Goal: Find specific page/section: Find specific page/section

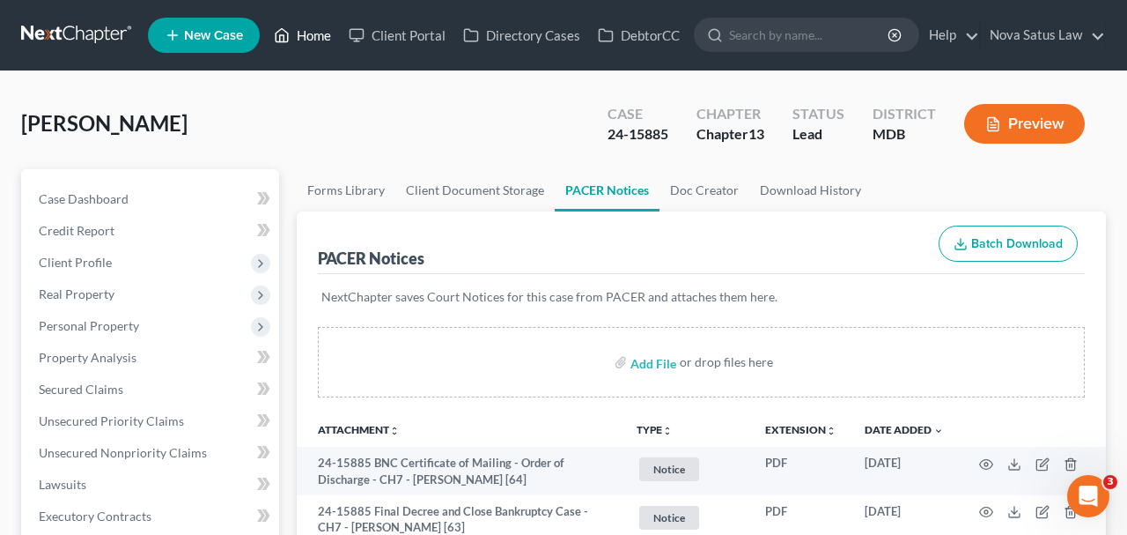
click at [321, 41] on link "Home" at bounding box center [302, 35] width 75 height 32
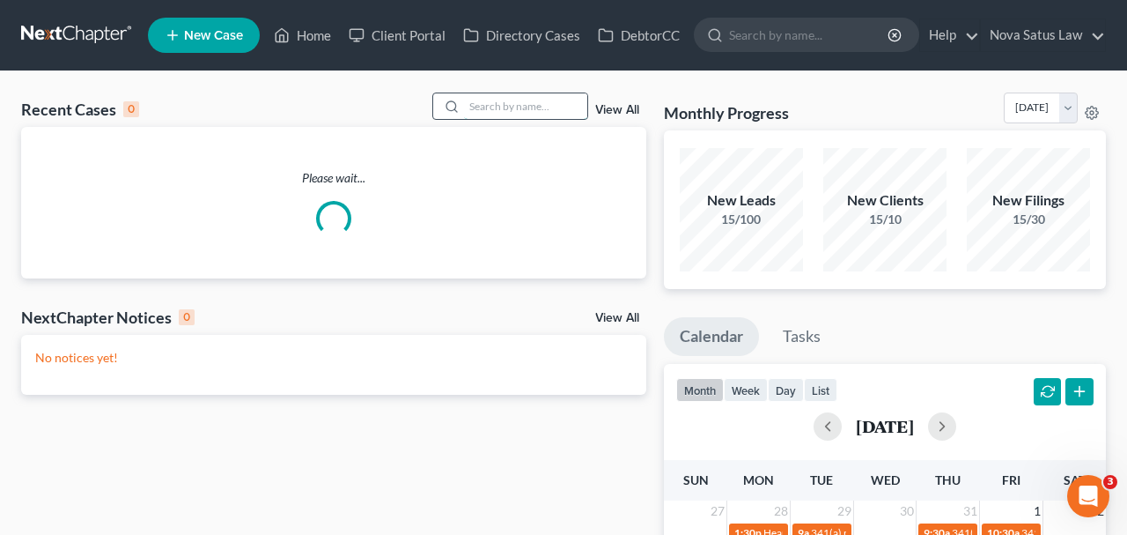
click at [479, 105] on input "search" at bounding box center [525, 106] width 123 height 26
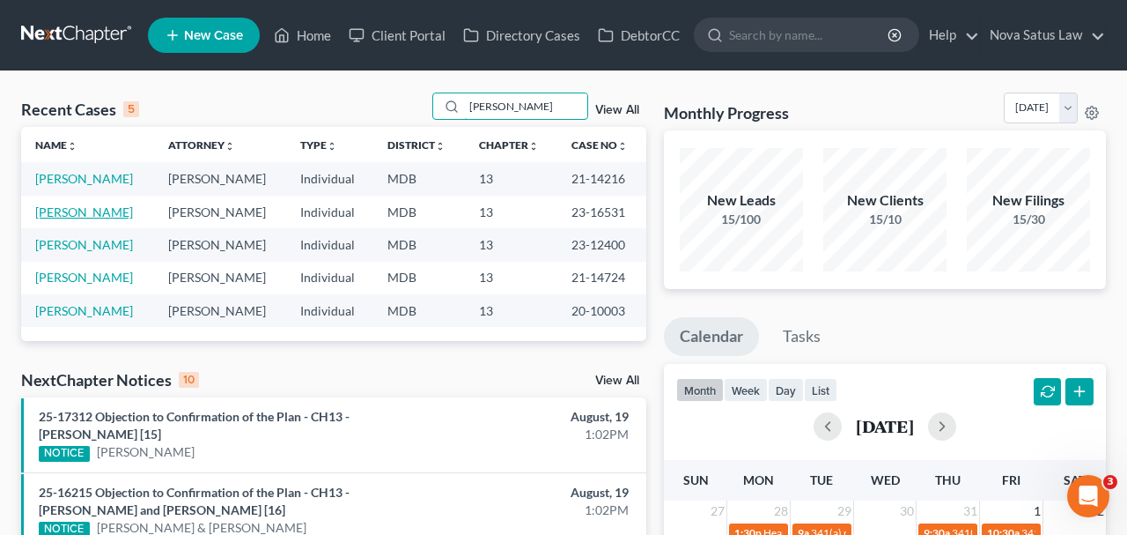
type input "[PERSON_NAME]"
click at [77, 210] on link "[PERSON_NAME]" at bounding box center [84, 211] width 98 height 15
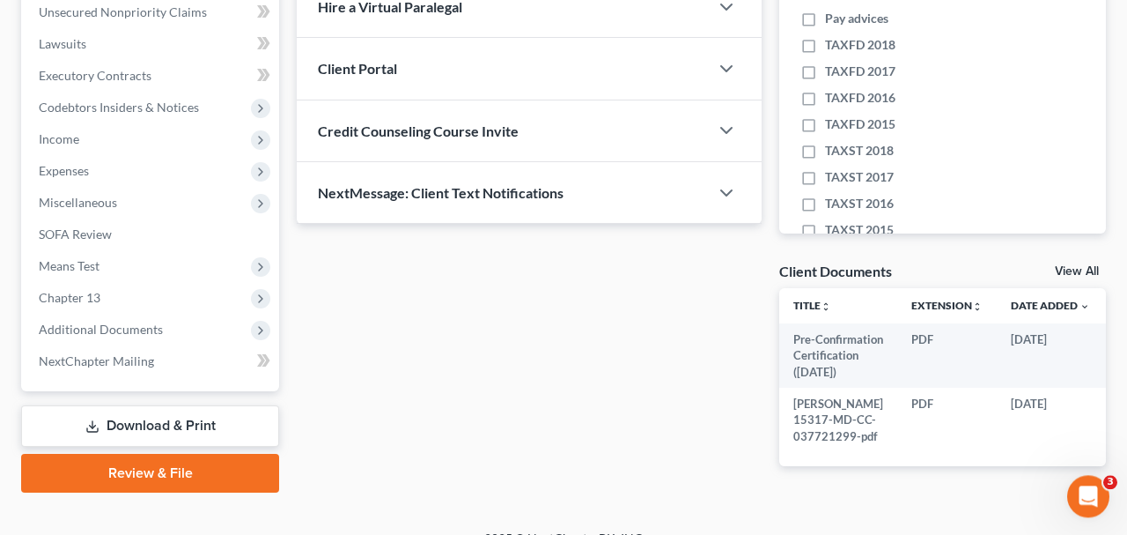
scroll to position [458, 0]
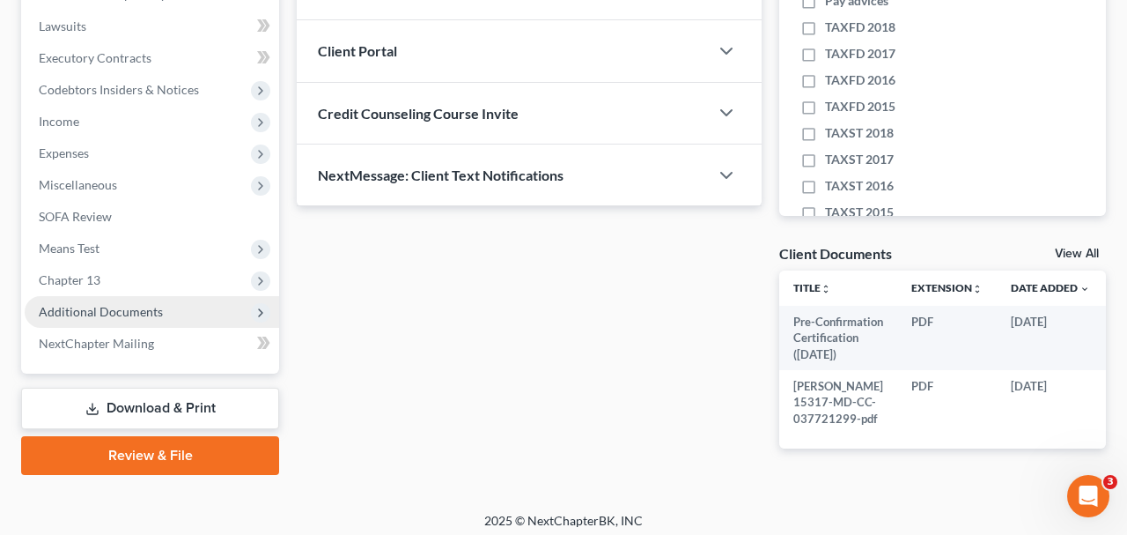
click at [168, 309] on span "Additional Documents" at bounding box center [152, 312] width 255 height 32
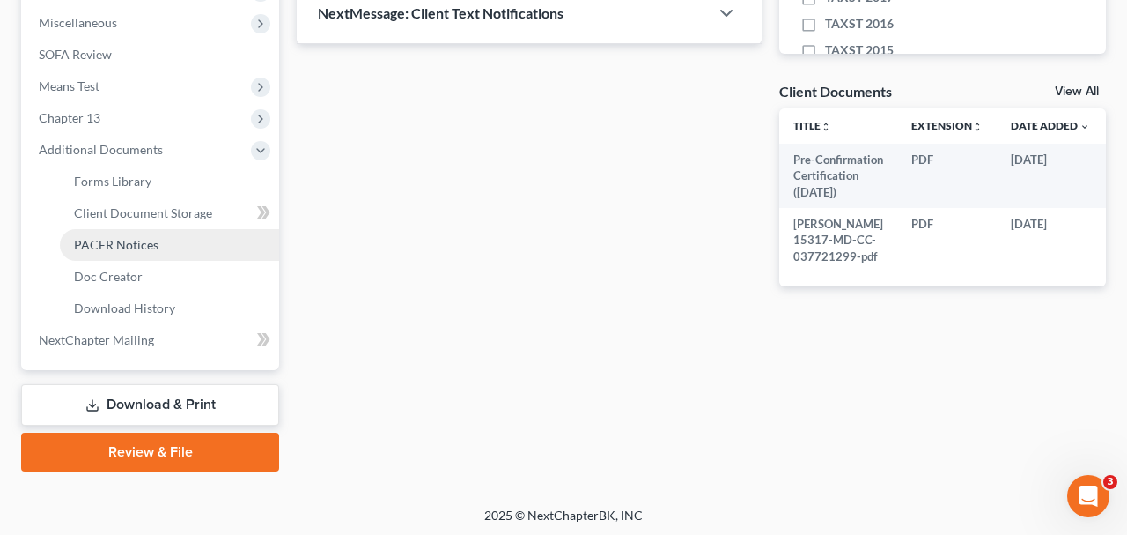
click at [152, 240] on span "PACER Notices" at bounding box center [116, 244] width 85 height 15
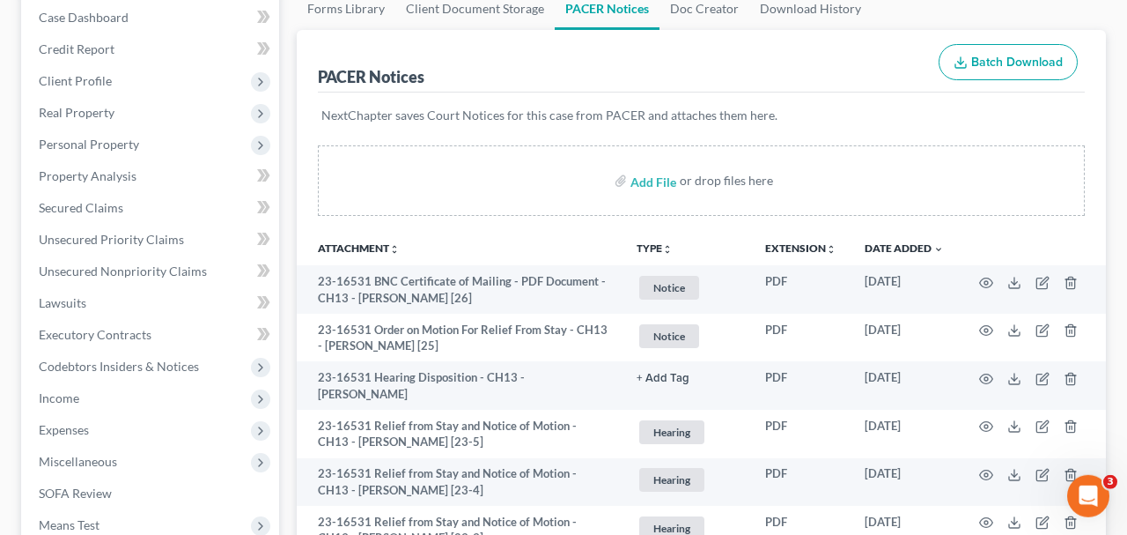
scroll to position [183, 0]
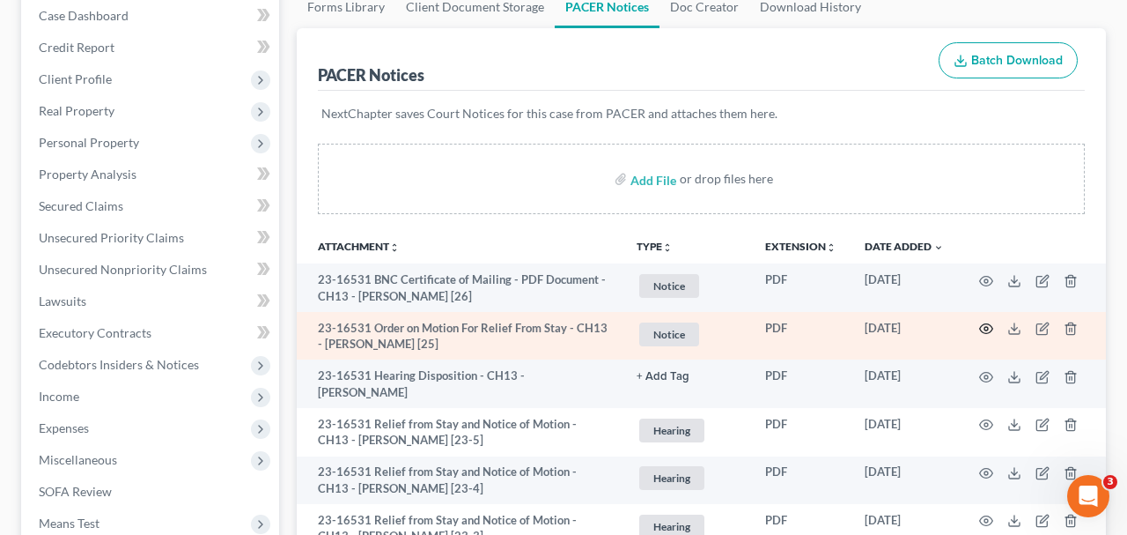
click at [984, 324] on icon "button" at bounding box center [986, 329] width 13 height 10
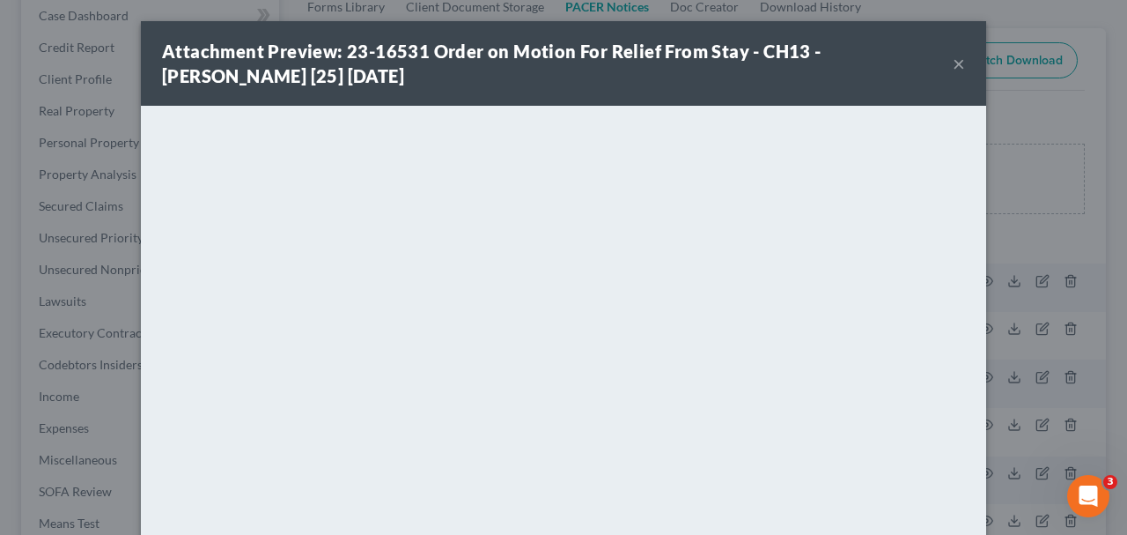
click at [955, 63] on button "×" at bounding box center [959, 63] width 12 height 21
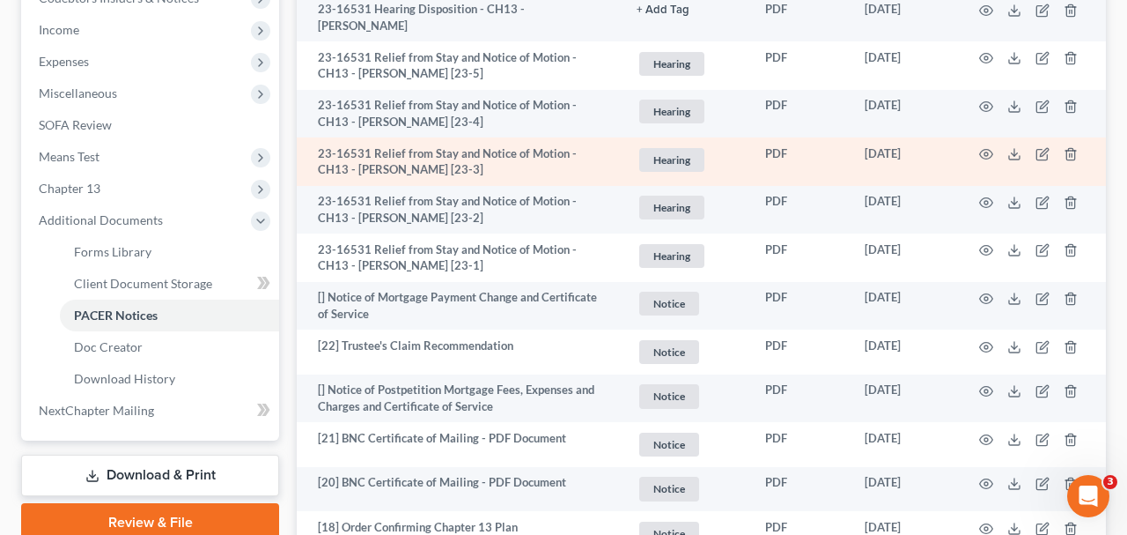
scroll to position [0, 0]
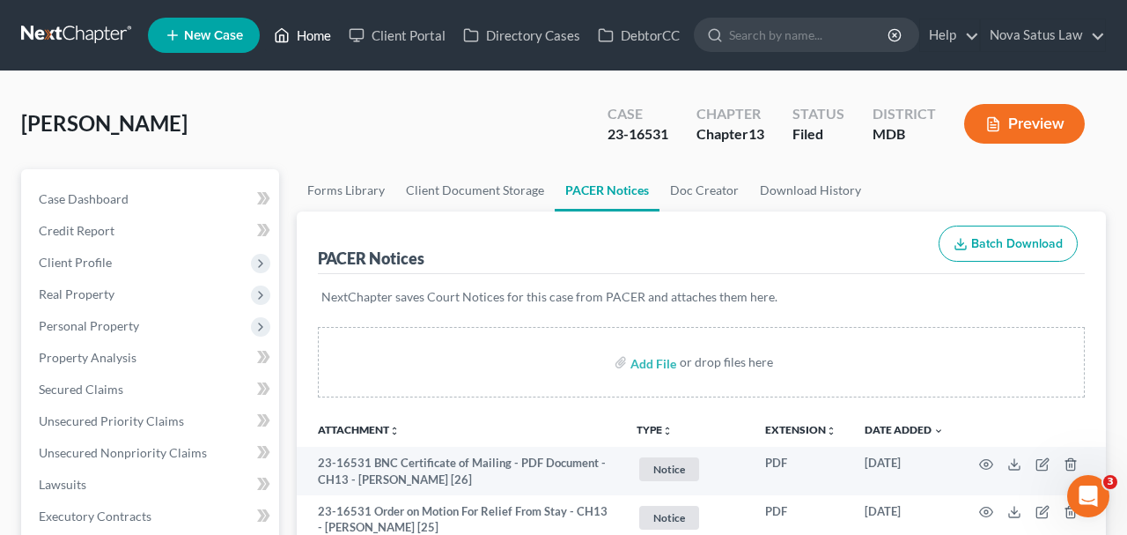
click at [317, 34] on link "Home" at bounding box center [302, 35] width 75 height 32
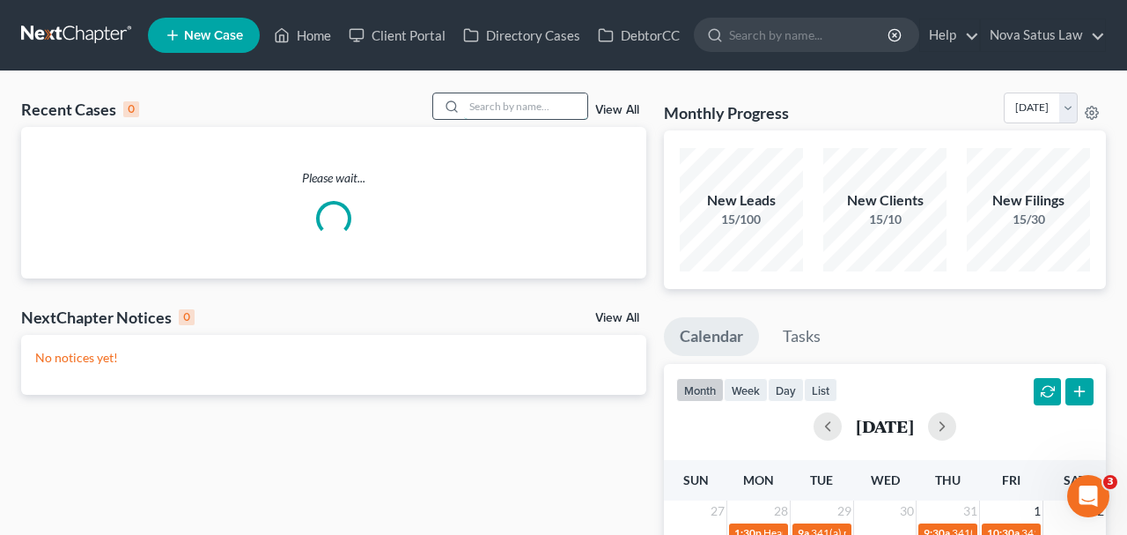
click at [517, 112] on input "search" at bounding box center [525, 106] width 123 height 26
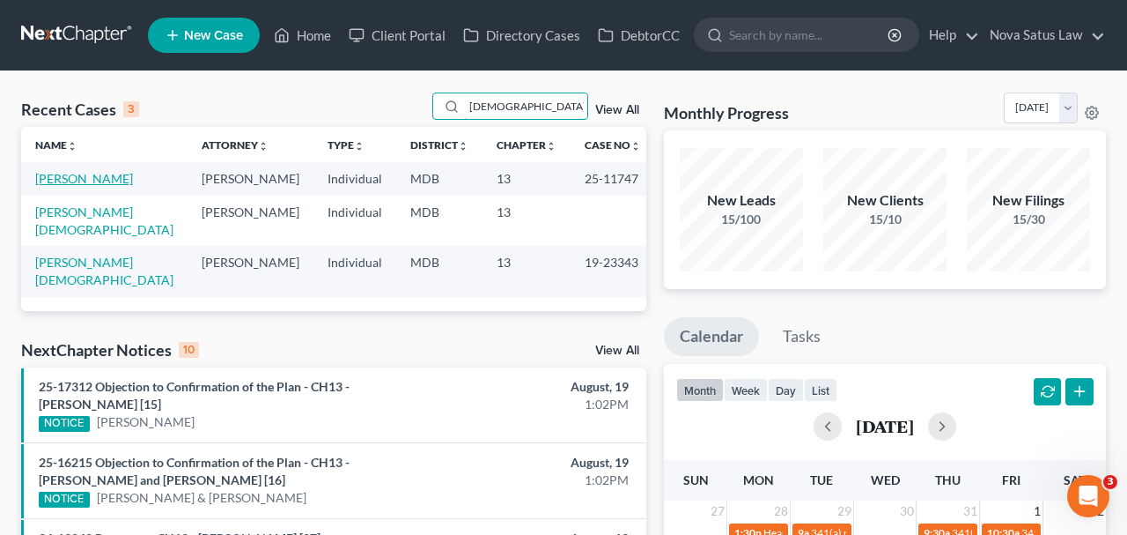
type input "[DEMOGRAPHIC_DATA]"
click at [101, 175] on link "[PERSON_NAME]" at bounding box center [84, 178] width 98 height 15
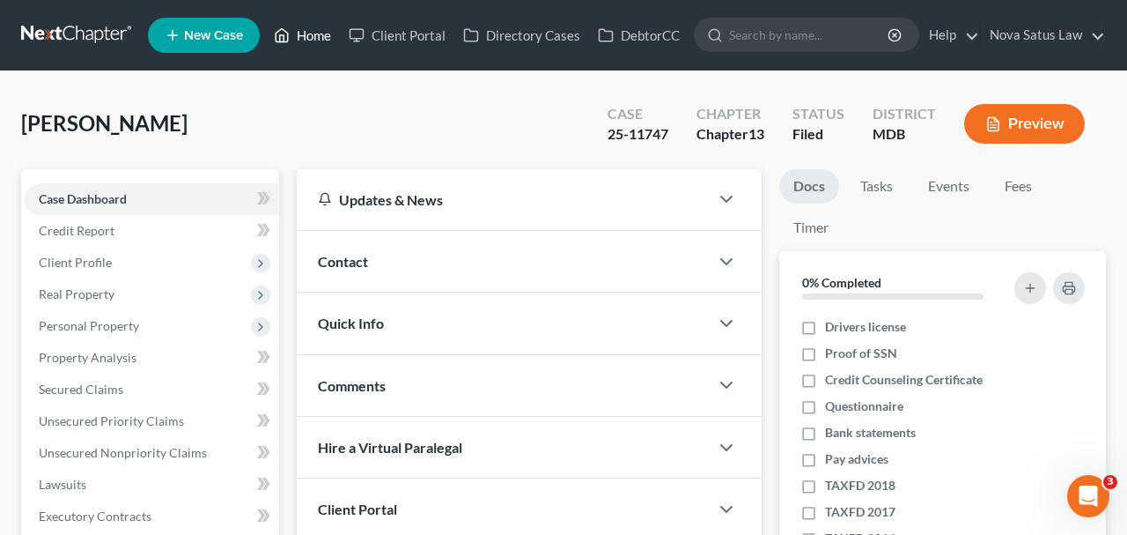
click at [319, 43] on link "Home" at bounding box center [302, 35] width 75 height 32
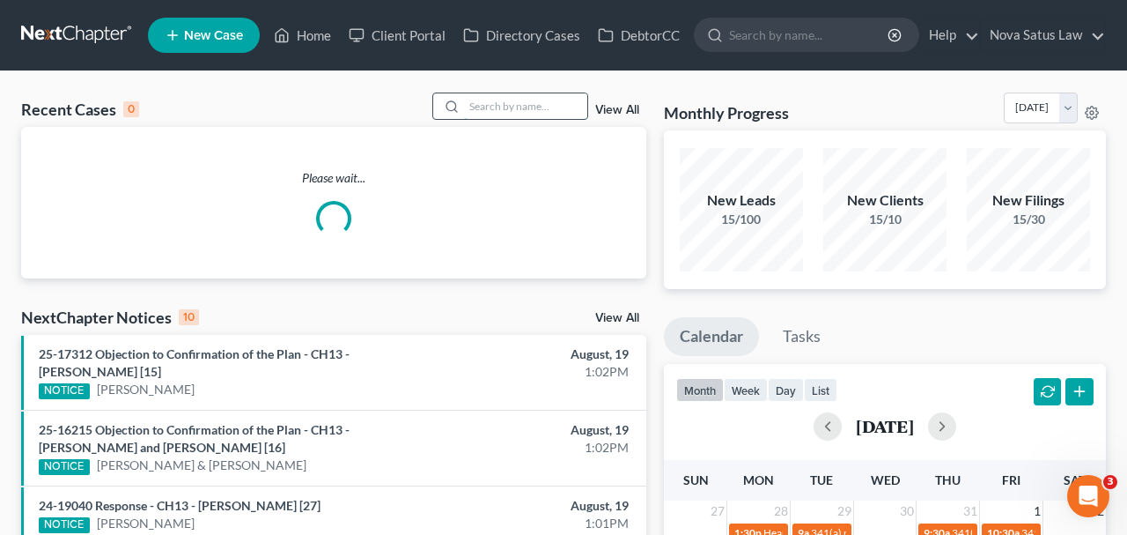
click at [538, 100] on input "search" at bounding box center [525, 106] width 123 height 26
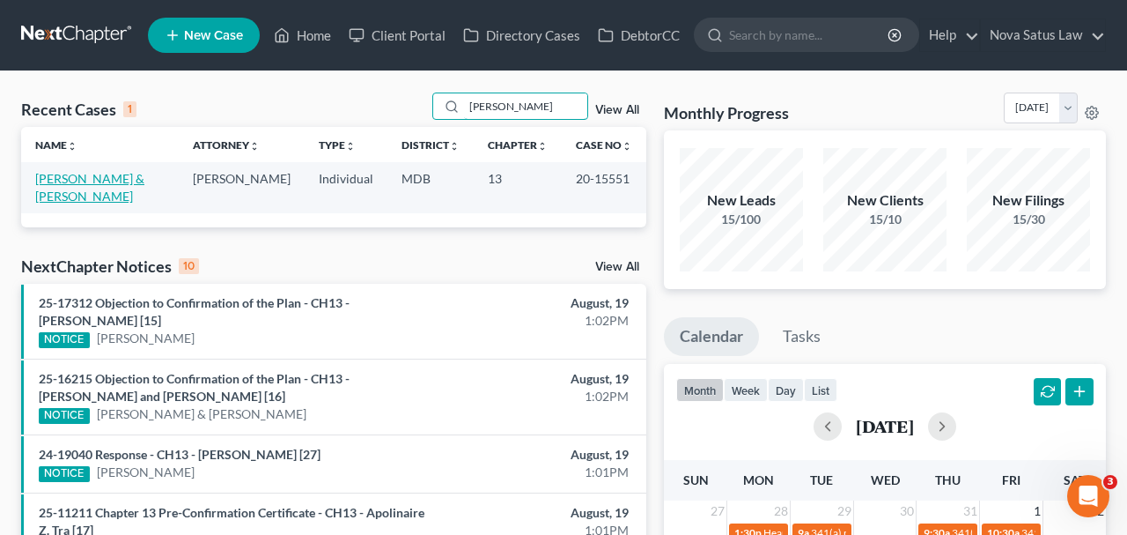
type input "[PERSON_NAME]"
click at [126, 179] on link "[PERSON_NAME] & [PERSON_NAME]" at bounding box center [89, 187] width 109 height 33
